Goal: Transaction & Acquisition: Purchase product/service

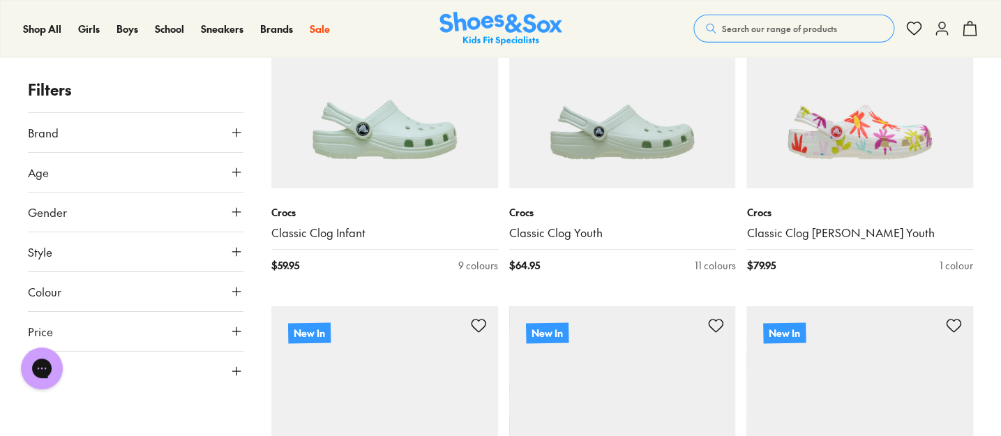
scroll to position [1711, 0]
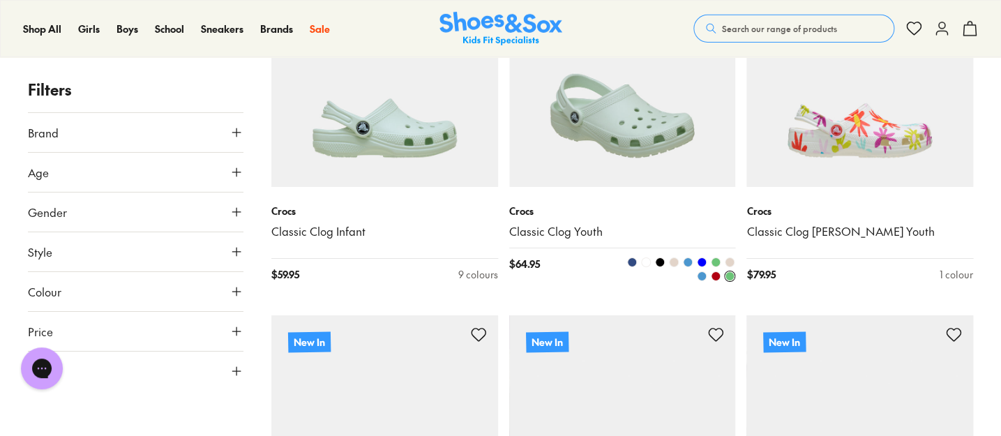
type input "***"
click at [575, 134] on img at bounding box center [622, 73] width 227 height 227
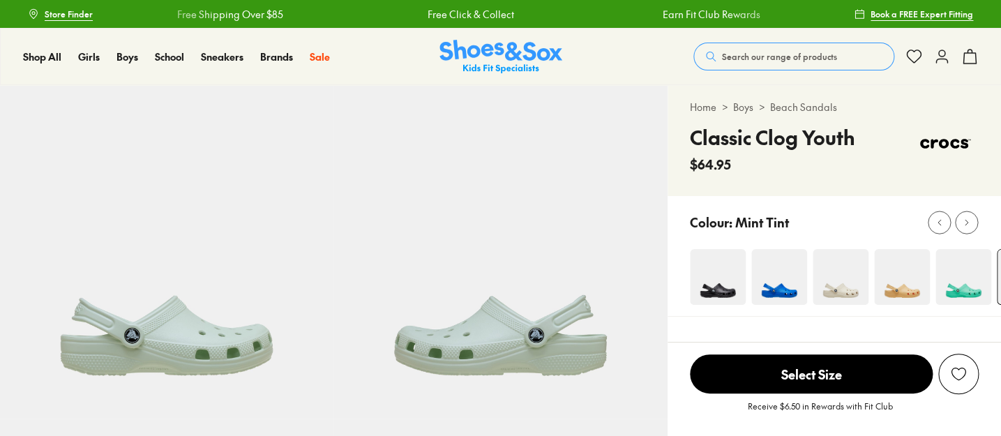
click at [906, 276] on img at bounding box center [902, 277] width 56 height 56
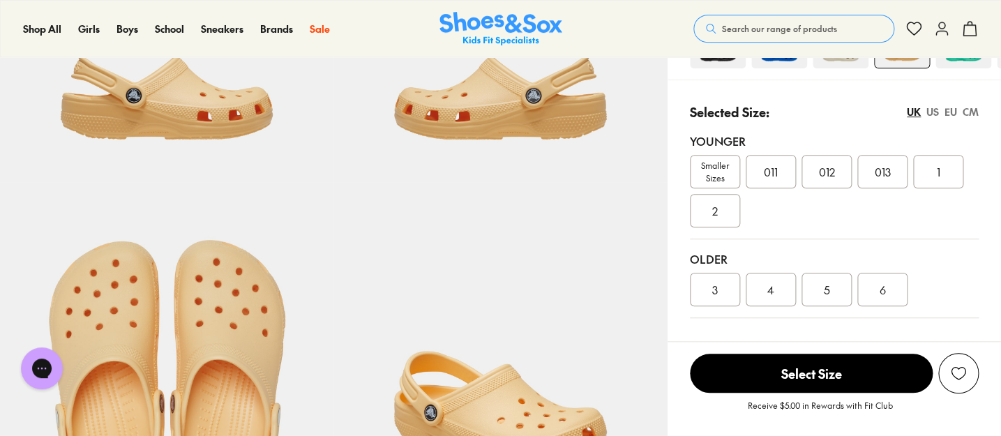
select select "*"
click at [714, 285] on span "3" at bounding box center [715, 289] width 6 height 17
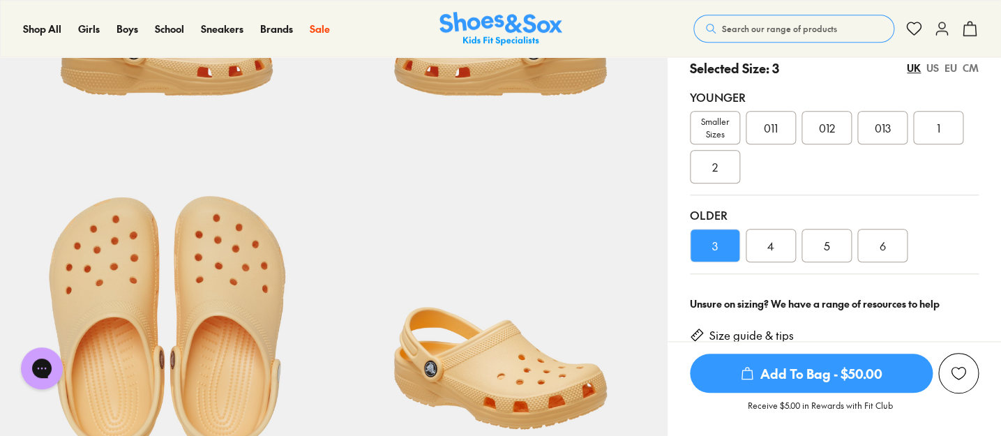
scroll to position [333, 0]
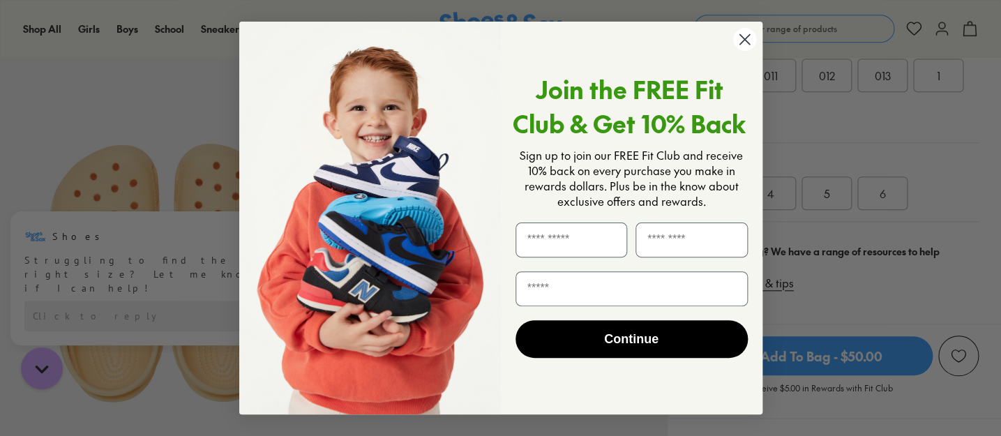
click at [745, 43] on circle "Close dialog" at bounding box center [744, 39] width 23 height 23
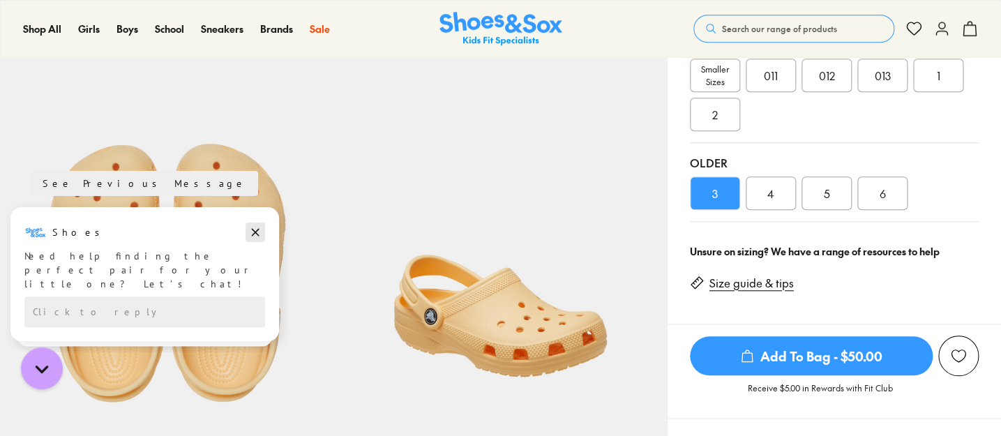
click at [254, 237] on icon "Dismiss campaign" at bounding box center [255, 232] width 14 height 17
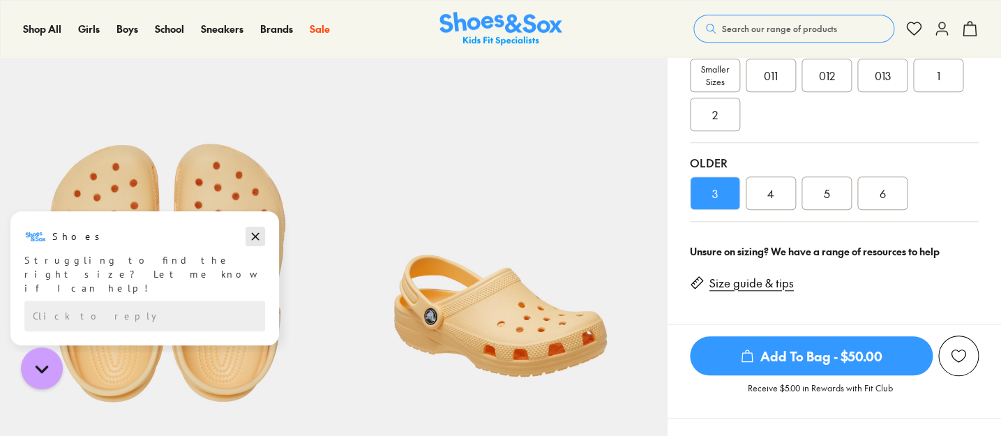
click at [255, 237] on icon "Dismiss campaign" at bounding box center [256, 237] width 8 height 8
